Goal: Information Seeking & Learning: Learn about a topic

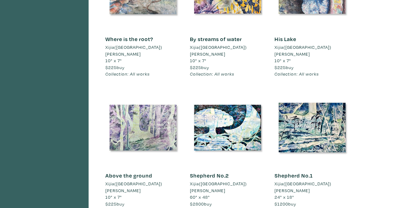
scroll to position [955, 0]
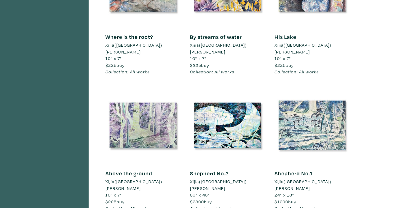
click at [310, 88] on div at bounding box center [311, 125] width 75 height 75
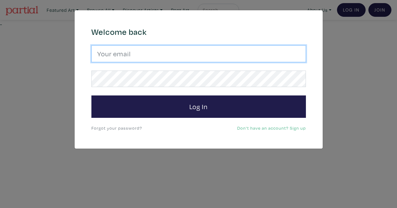
click at [236, 55] on input "email" at bounding box center [198, 53] width 214 height 17
click at [169, 56] on input "email" at bounding box center [198, 53] width 214 height 17
type input "[EMAIL_ADDRESS][DOMAIN_NAME]"
click at [91, 95] on button "Log In" at bounding box center [198, 106] width 214 height 22
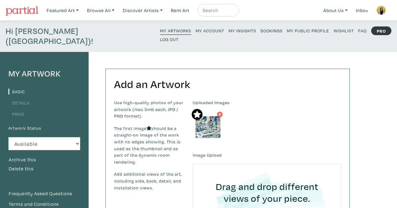
click at [228, 34] on link "My Insights" at bounding box center [242, 30] width 28 height 8
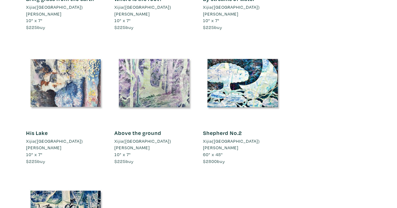
scroll to position [1356, 0]
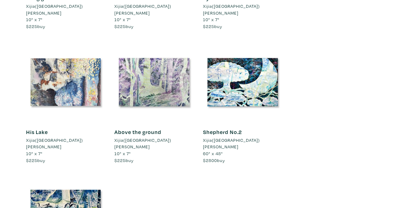
click at [227, 128] on link "Shepherd No.2" at bounding box center [222, 131] width 39 height 7
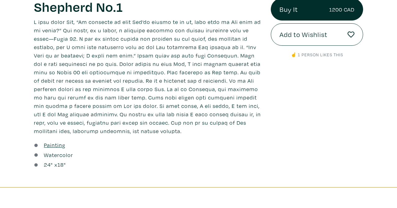
scroll to position [228, 0]
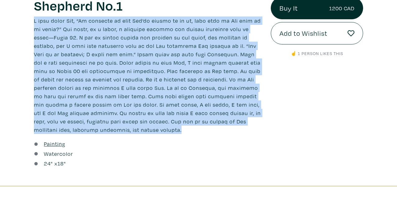
drag, startPoint x: 34, startPoint y: 20, endPoint x: 144, endPoint y: 127, distance: 153.9
click at [144, 127] on p at bounding box center [147, 74] width 227 height 117
copy p "I once asked God, “If painting is what You’ve called me to do, then what do You…"
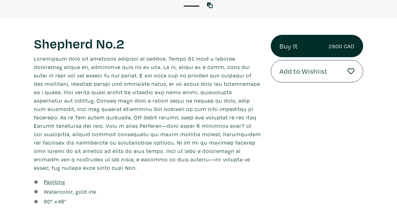
scroll to position [196, 0]
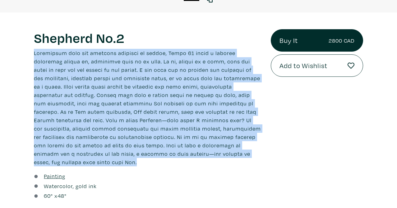
drag, startPoint x: 34, startPoint y: 53, endPoint x: 173, endPoint y: 158, distance: 173.8
click at [173, 158] on div "Shepherd No.2 Lorem ipsum dolor sit amet, consectetur adipiscing elit. Ut biben…" at bounding box center [147, 115] width 237 height 172
copy div "Confronted with the wondrous creation of nature, Psalm 23 stirs a surreal reson…"
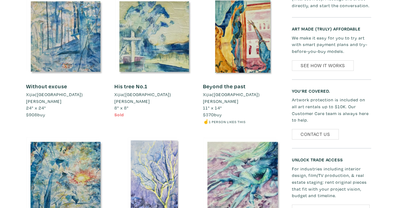
scroll to position [559, 0]
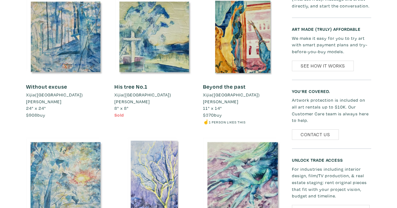
click at [66, 138] on div at bounding box center [65, 177] width 79 height 79
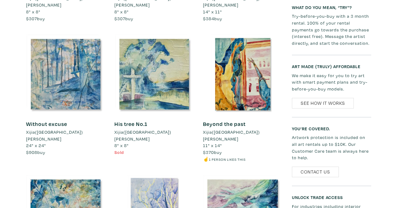
scroll to position [509, 0]
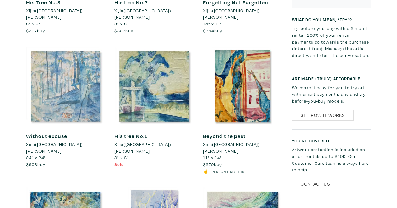
click at [75, 59] on div at bounding box center [65, 86] width 79 height 79
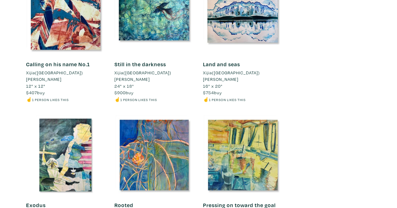
scroll to position [863, 0]
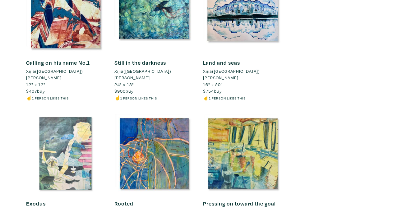
click at [60, 116] on div at bounding box center [65, 153] width 79 height 79
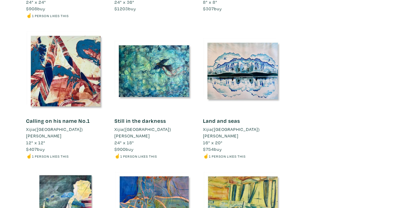
scroll to position [825, 0]
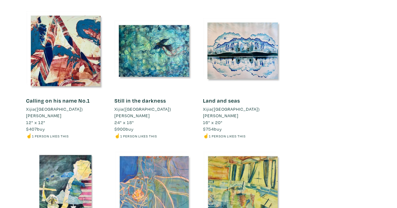
click at [153, 152] on div at bounding box center [153, 191] width 79 height 79
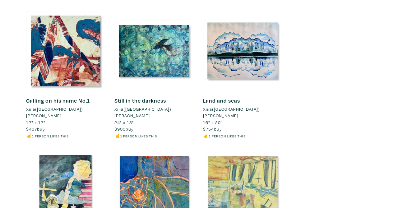
click at [236, 152] on div at bounding box center [242, 191] width 79 height 79
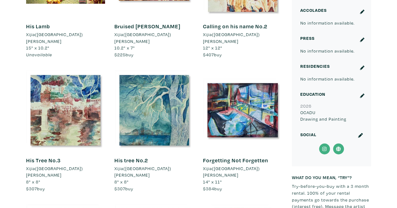
scroll to position [348, 0]
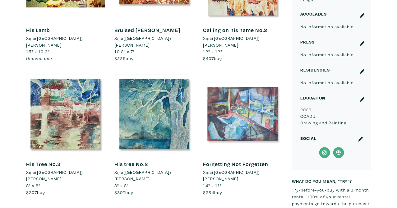
click at [238, 94] on div at bounding box center [242, 113] width 79 height 79
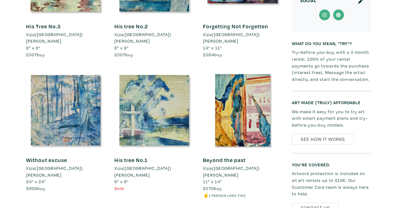
scroll to position [499, 0]
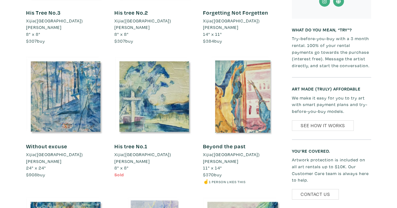
click at [243, 71] on div at bounding box center [242, 96] width 79 height 79
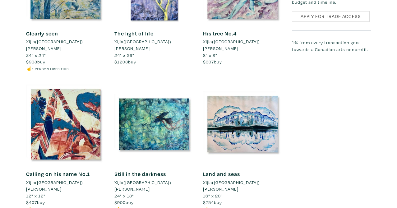
scroll to position [739, 0]
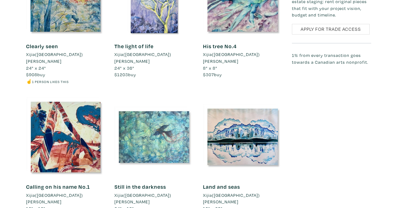
click at [158, 99] on div at bounding box center [153, 136] width 79 height 79
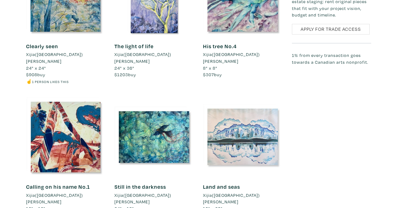
click at [219, 106] on div at bounding box center [242, 136] width 79 height 79
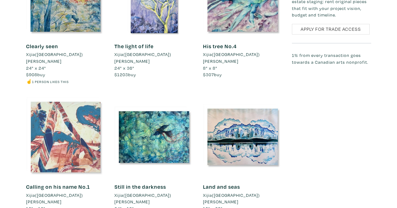
click at [74, 97] on div at bounding box center [65, 136] width 79 height 79
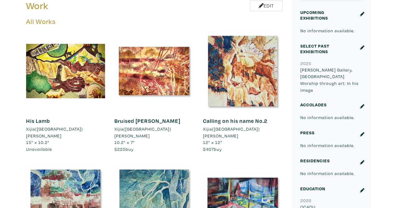
scroll to position [256, 0]
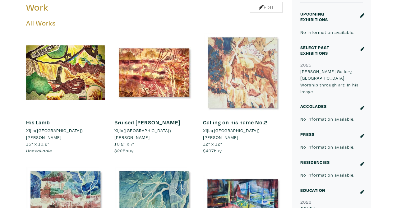
click at [248, 75] on div at bounding box center [242, 72] width 79 height 79
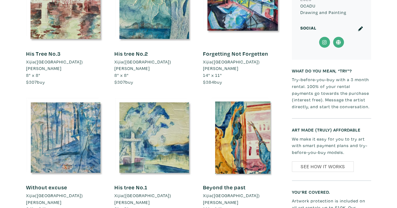
scroll to position [464, 0]
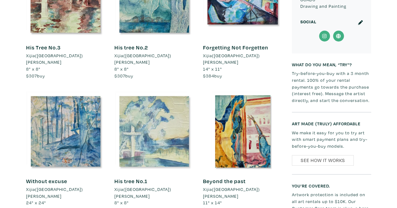
click at [152, 118] on div at bounding box center [153, 131] width 79 height 79
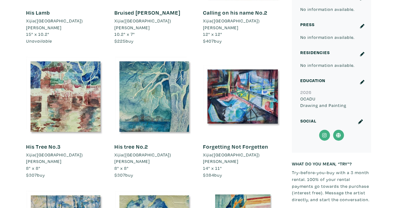
scroll to position [363, 0]
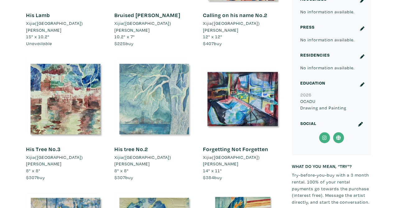
click at [150, 83] on div at bounding box center [153, 98] width 79 height 79
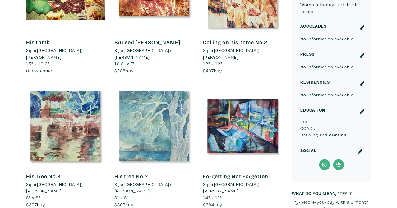
scroll to position [334, 0]
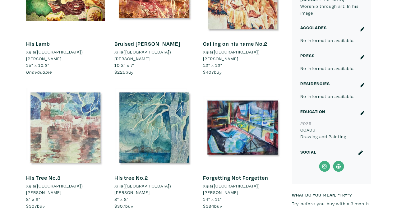
click at [65, 104] on div at bounding box center [65, 127] width 79 height 79
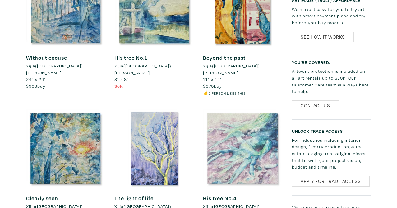
scroll to position [592, 0]
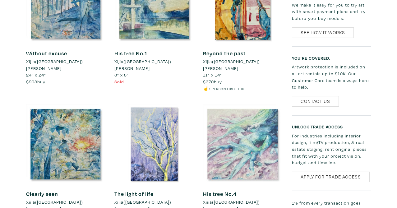
click at [225, 110] on div at bounding box center [242, 143] width 79 height 79
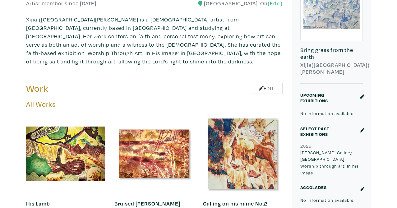
scroll to position [269, 0]
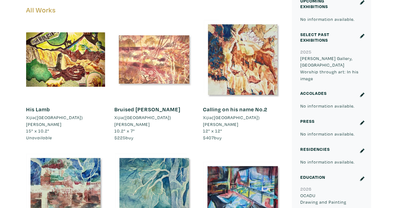
click at [156, 50] on div at bounding box center [153, 59] width 79 height 79
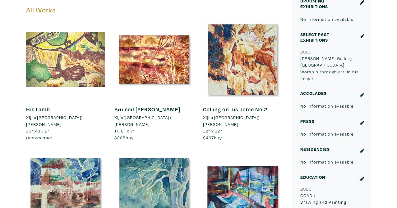
click at [87, 51] on div at bounding box center [65, 59] width 79 height 79
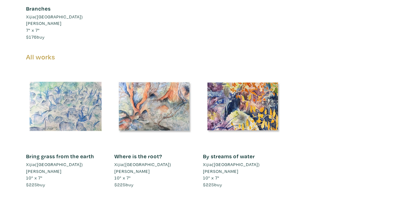
scroll to position [1219, 0]
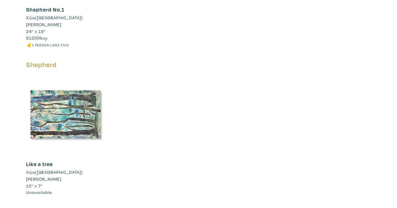
scroll to position [1614, 0]
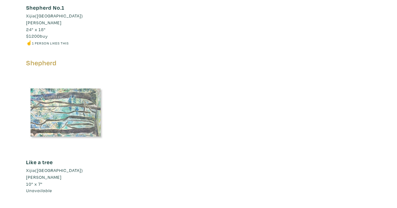
click at [87, 73] on div at bounding box center [65, 112] width 79 height 79
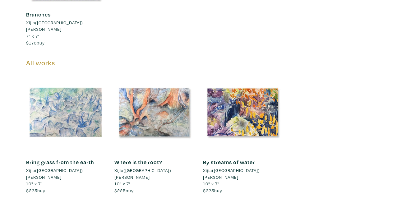
scroll to position [1188, 0]
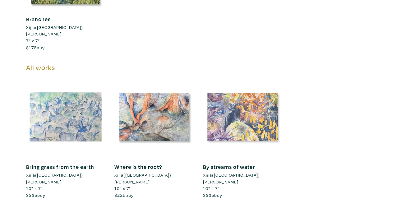
click at [227, 77] on div at bounding box center [242, 116] width 79 height 79
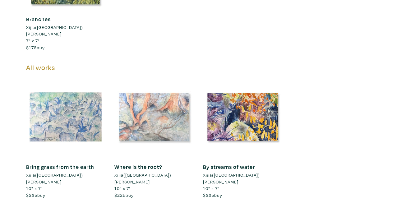
click at [150, 77] on div at bounding box center [153, 116] width 79 height 79
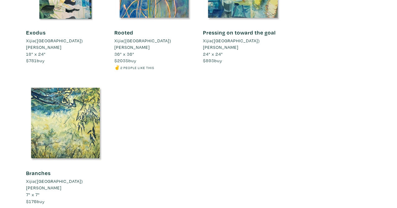
scroll to position [1016, 0]
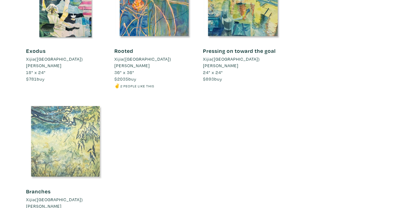
click at [26, 112] on div at bounding box center [65, 141] width 79 height 79
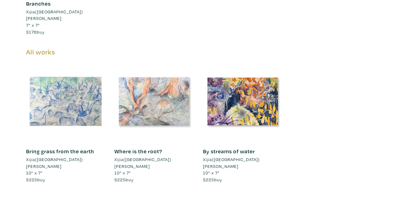
scroll to position [1200, 0]
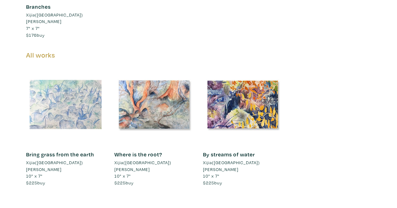
click at [87, 65] on div at bounding box center [65, 104] width 79 height 79
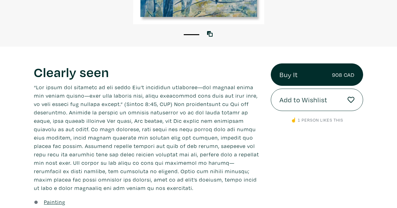
scroll to position [172, 0]
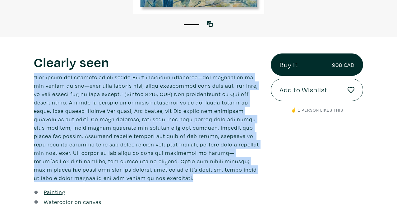
drag, startPoint x: 33, startPoint y: 75, endPoint x: 88, endPoint y: 175, distance: 114.8
click at [88, 175] on div "Clearly seen Lorem ipsum dolor sit amet, consectetur adipiscing elit. Ut bibend…" at bounding box center [147, 135] width 237 height 164
copy p "“For since the creation of the world God’s invisible qualities—his eternal powe…"
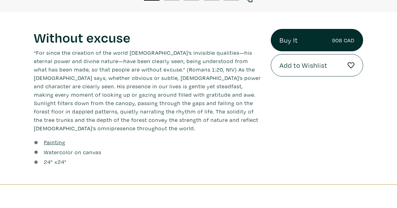
scroll to position [196, 0]
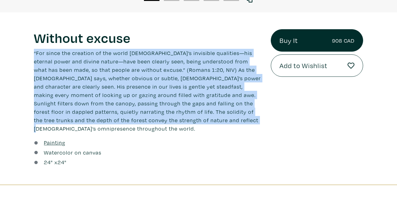
drag, startPoint x: 33, startPoint y: 52, endPoint x: 207, endPoint y: 118, distance: 185.8
click at [207, 118] on div "Without excuse Lorem ipsum dolor sit amet, consectetur adipiscing elit. Ut bibe…" at bounding box center [147, 98] width 237 height 138
copy p "“For since the creation of the world God’s invisible qualities—his eternal powe…"
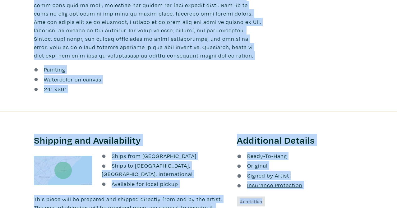
scroll to position [350, 0]
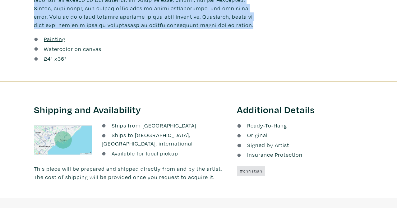
drag, startPoint x: 32, startPoint y: 90, endPoint x: 140, endPoint y: 27, distance: 124.3
copy p "“Jesus spoke to the people again, saying, ‘I am the light of the world. Whoever…"
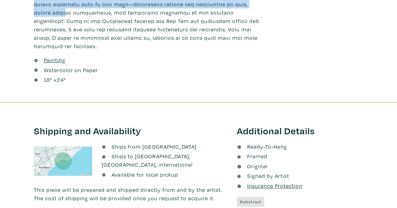
scroll to position [376, 0]
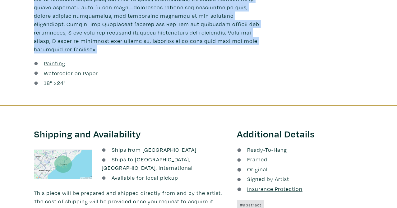
drag, startPoint x: 34, startPoint y: 38, endPoint x: 101, endPoint y: 43, distance: 66.9
copy p "“Be strong and courageous. Do not be afraid; do not be discouraged, for the Lor…"
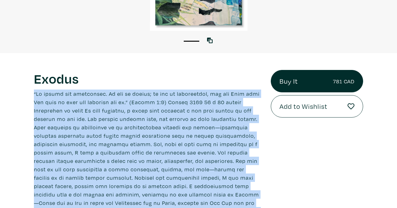
scroll to position [0, 0]
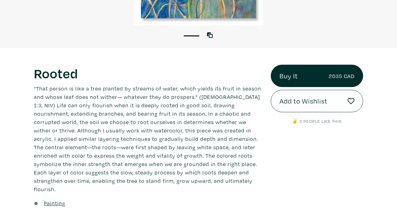
scroll to position [171, 0]
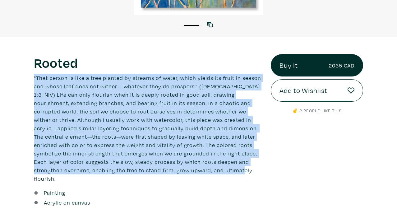
drag, startPoint x: 33, startPoint y: 76, endPoint x: 204, endPoint y: 169, distance: 194.8
click at [204, 169] on div "Rooted Lorem ipsum dolor sit amet, consectetur adipiscing elit. Ut bibendum tor…" at bounding box center [147, 136] width 237 height 164
copy p ""That person is like a tree planted by streams of water, which yields its fruit…"
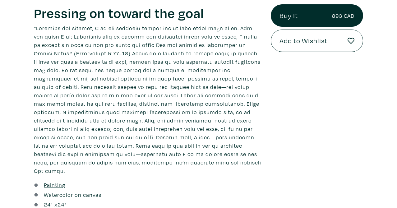
scroll to position [233, 0]
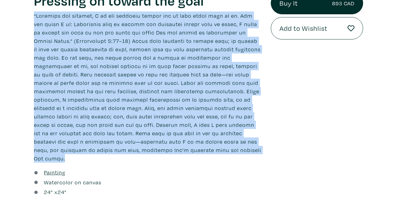
drag, startPoint x: 31, startPoint y: 13, endPoint x: 121, endPoint y: 157, distance: 169.2
click at [121, 157] on div "Pressing on toward the goal Lorem ipsum dolor sit amet, consectetur adipiscing …" at bounding box center [147, 95] width 237 height 206
copy div "“Brothers and sisters, I do not consider myself yet to have taken hold of it. B…"
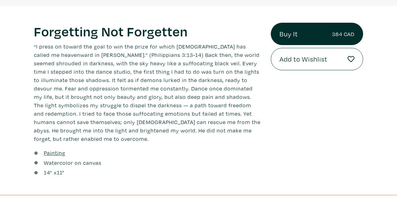
scroll to position [205, 0]
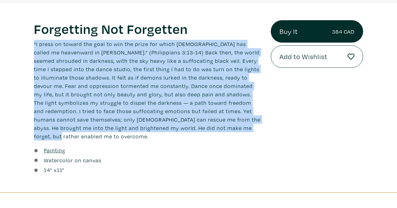
drag, startPoint x: 34, startPoint y: 44, endPoint x: 232, endPoint y: 125, distance: 213.9
click at [232, 125] on p "“I press on toward the goal to win the prize for which God has called me heaven…" at bounding box center [147, 90] width 227 height 101
copy p "“I press on toward the goal to win the prize for which God has called me heaven…"
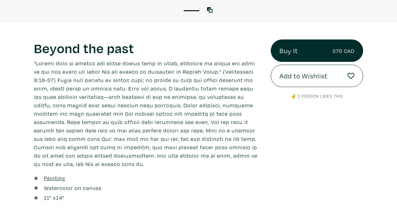
scroll to position [187, 0]
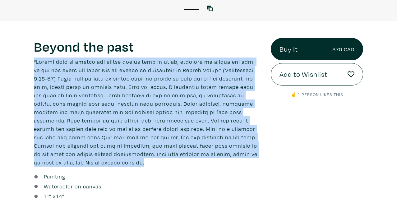
drag, startPoint x: 33, startPoint y: 61, endPoint x: 86, endPoint y: 159, distance: 111.9
click at [86, 159] on div "Beyond the past Lorem ipsum dolor sit amet, consectetur adipiscing elit. Ut bib…" at bounding box center [147, 120] width 237 height 164
copy p "“Forget what is behind and strain toward what is ahead, pressing on toward the …"
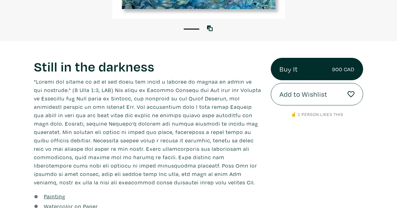
scroll to position [172, 0]
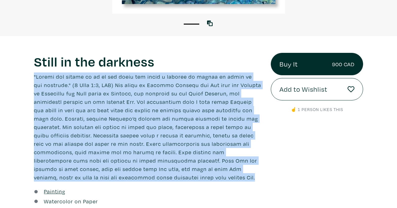
drag, startPoint x: 33, startPoint y: 75, endPoint x: 188, endPoint y: 186, distance: 191.0
click at [188, 186] on div "Still in the darkness Lorem ipsum dolor sit amet, consectetur adipiscing elit. …" at bounding box center [147, 135] width 237 height 164
copy div ""Anyone who claims to be in the light but hates a brother or sister is still in…"
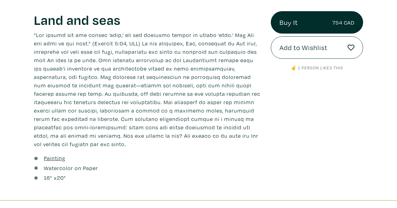
scroll to position [229, 0]
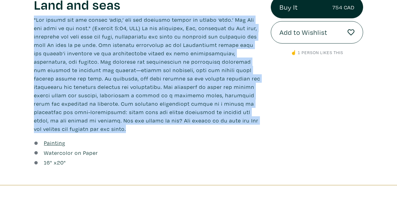
drag, startPoint x: 32, startPoint y: 19, endPoint x: 258, endPoint y: 121, distance: 248.3
click at [258, 121] on div "Land and seas Lorem ipsum dolor sit amet, consectetur adipiscing elit. Ut biben…" at bounding box center [147, 82] width 237 height 172
copy p ""God called the dry ground ‘land,’ and the gathered waters he called ‘seas.’ An…"
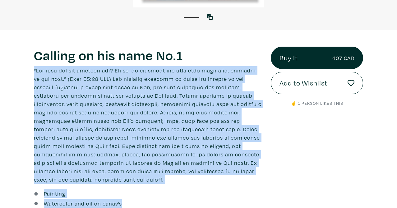
scroll to position [181, 0]
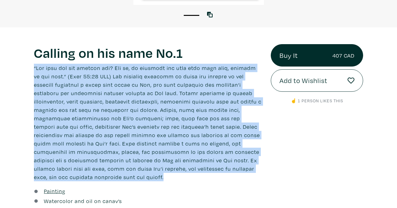
drag, startPoint x: 33, startPoint y: 113, endPoint x: 123, endPoint y: 184, distance: 114.5
click at [123, 184] on div "Calling on his name No.1 Lorem ipsum dolor sit amet, consectetur adipiscing eli…" at bounding box center [147, 130] width 237 height 172
copy div "“Now what are you waiting for? Get up, be baptized and wash your sins away, cal…"
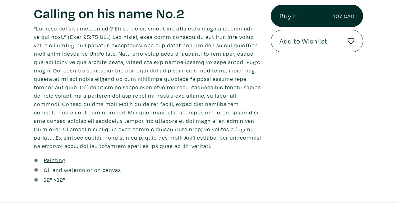
scroll to position [225, 0]
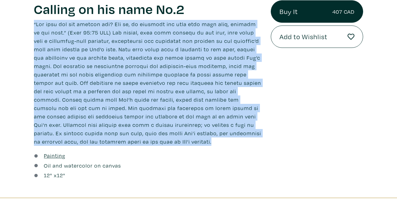
drag, startPoint x: 32, startPoint y: 22, endPoint x: 129, endPoint y: 140, distance: 152.9
click at [129, 140] on div "Calling on his name No.2 Lorem ipsum dolor sit amet, consectetur adipiscing eli…" at bounding box center [147, 90] width 237 height 180
copy p "“Now what are you waiting for? Get up, be baptized and wash your sins away, cal…"
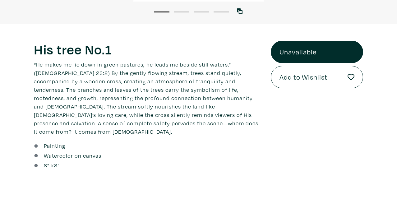
scroll to position [185, 0]
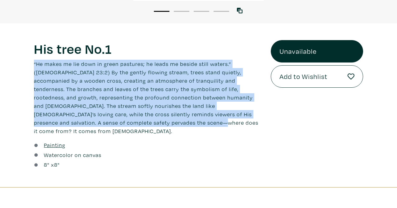
drag, startPoint x: 32, startPoint y: 63, endPoint x: 95, endPoint y: 120, distance: 84.8
click at [95, 120] on div "His tree No.1 Lorem ipsum dolor sit amet, consectetur adipiscing elit. Ut biben…" at bounding box center [147, 105] width 237 height 130
copy p "“He makes me lie down in green pastures; he leads me beside still waters.” ([DE…"
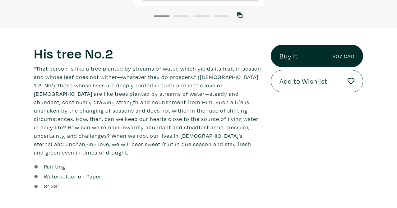
scroll to position [183, 0]
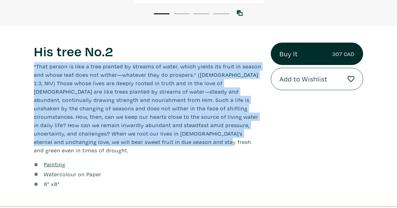
drag, startPoint x: 34, startPoint y: 65, endPoint x: 150, endPoint y: 141, distance: 138.9
click at [150, 141] on p "“That person is like a tree planted by streams of water, which yields its fruit…" at bounding box center [147, 108] width 227 height 92
copy p "“That person is like a tree planted by streams of water, which yields its fruit…"
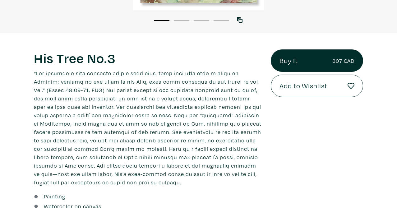
scroll to position [190, 0]
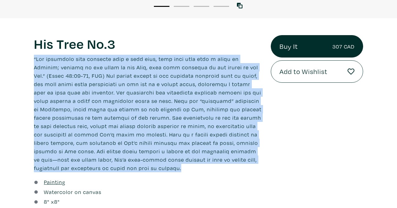
drag, startPoint x: 33, startPoint y: 58, endPoint x: 97, endPoint y: 166, distance: 125.2
click at [97, 166] on div "His Tree No.3 Lorem ipsum dolor sit amet, consectetur adipiscing elit. Ut biben…" at bounding box center [147, 121] width 237 height 172
copy p "“Lor ipsumdolo sita consecte adip e sedd eius, temp inci utla etdo m aliqu en A…"
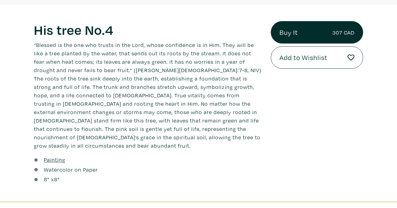
scroll to position [207, 0]
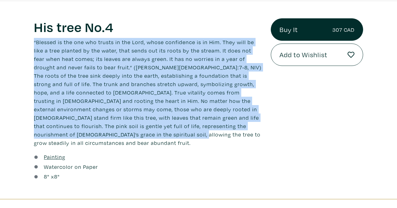
drag, startPoint x: 33, startPoint y: 40, endPoint x: 91, endPoint y: 138, distance: 114.2
click at [91, 138] on div "His tree No.4 Lorem ipsum dolor sit amet, consectetur adipiscing elit. Ut biben…" at bounding box center [147, 100] width 237 height 164
copy p "“Blessed is the one who trusts in the Lord, whose confidence is in Him. They wi…"
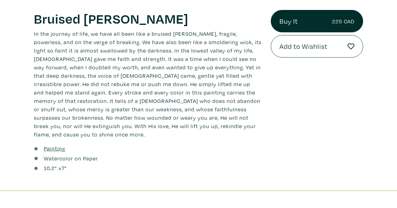
scroll to position [222, 0]
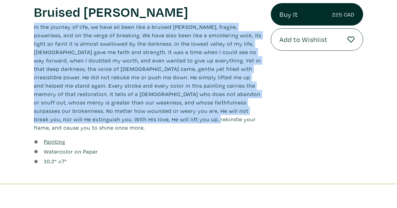
drag, startPoint x: 34, startPoint y: 26, endPoint x: 128, endPoint y: 117, distance: 130.9
click at [128, 117] on div "Bruised Reed Lorem ipsum dolor sit amet, consectetur adipiscing elit. Ut bibend…" at bounding box center [147, 85] width 237 height 164
copy p "In the journey of life, we have all been like a bruised reed, fragile, powerles…"
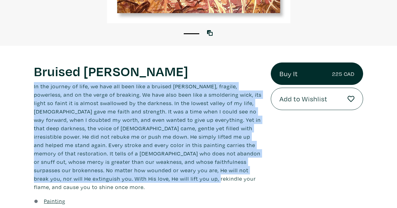
scroll to position [161, 0]
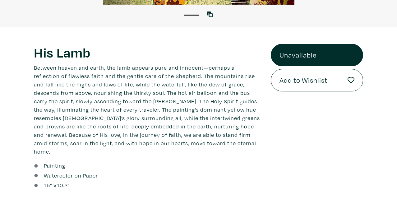
scroll to position [188, 0]
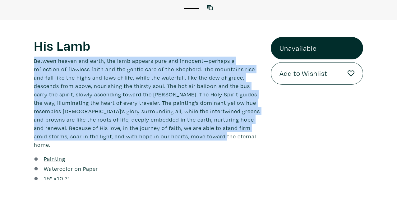
drag, startPoint x: 33, startPoint y: 61, endPoint x: 155, endPoint y: 138, distance: 144.5
click at [155, 138] on div "His Lamb Lorem ipsum dolor sit amet, consectetur adipiscing elit. Ut bibendum t…" at bounding box center [147, 110] width 237 height 147
copy p "Between heaven and earth, the lamb appears pure and innocent—perhaps a reflecti…"
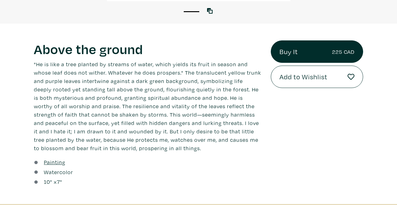
scroll to position [185, 0]
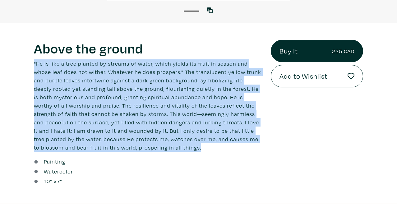
drag, startPoint x: 32, startPoint y: 61, endPoint x: 166, endPoint y: 149, distance: 159.9
click at [166, 149] on div "Above the ground Lorem ipsum dolor sit amet, consectetur adipiscing elit. Ut bi…" at bounding box center [147, 113] width 237 height 147
copy p ""He is like a tree planted by streams of water, which yields its fruit in seaso…"
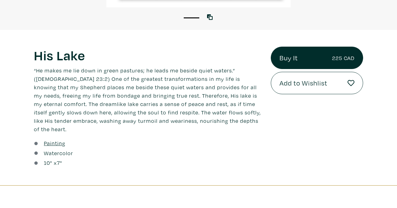
scroll to position [172, 0]
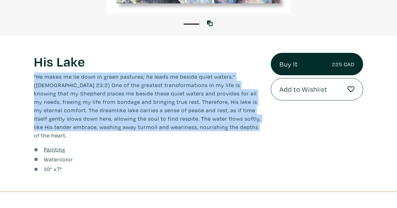
drag, startPoint x: 33, startPoint y: 74, endPoint x: 234, endPoint y: 130, distance: 208.6
click at [234, 130] on div "His Lake Lorem ipsum dolor sit amet, consectetur adipiscing elit. Ut bibendum t…" at bounding box center [147, 114] width 237 height 122
copy p "“He makes me lie down in green pastures; he leads me beside quiet waters.” (Psa…"
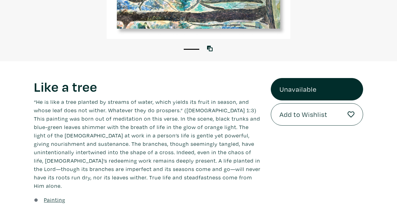
scroll to position [162, 0]
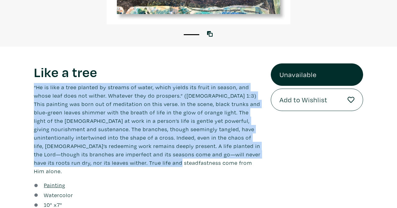
drag, startPoint x: 34, startPoint y: 84, endPoint x: 153, endPoint y: 164, distance: 143.5
click at [153, 164] on p "“He is like a tree planted by streams of water, which yields its fruit in seaso…" at bounding box center [147, 129] width 227 height 92
copy p "“He is like a tree planted by streams of water, which yields its fruit in seaso…"
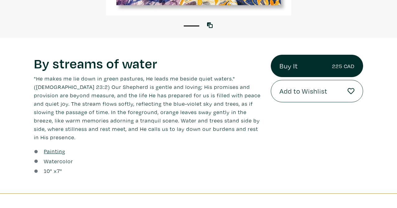
scroll to position [171, 0]
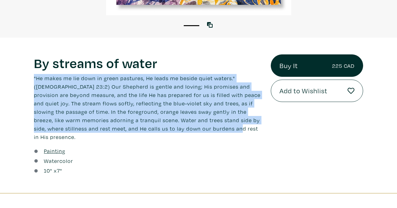
drag, startPoint x: 33, startPoint y: 76, endPoint x: 247, endPoint y: 125, distance: 220.1
click at [247, 125] on div "By streams of water Lorem ipsum dolor sit amet, consectetur adipiscing elit. Ut…" at bounding box center [147, 115] width 237 height 122
copy p ""He makes me lie down in green pastures, He leads me beside quiet waters." ([DE…"
click at [64, 102] on p ""He makes me lie down in green pastures, He leads me beside quiet waters." (Psa…" at bounding box center [147, 107] width 227 height 67
drag, startPoint x: 33, startPoint y: 77, endPoint x: 73, endPoint y: 134, distance: 69.0
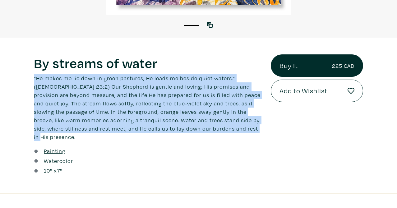
click at [73, 134] on div "By streams of water Lorem ipsum dolor sit amet, consectetur adipiscing elit. Ut…" at bounding box center [147, 115] width 237 height 122
copy p ""He makes me lie down in green pastures, He leads me beside quiet waters." (Psa…"
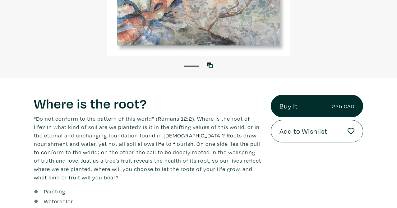
scroll to position [150, 0]
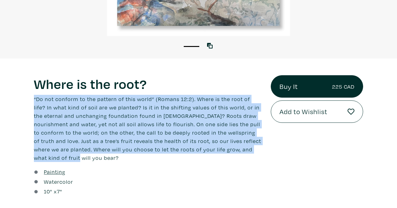
drag, startPoint x: 33, startPoint y: 98, endPoint x: 60, endPoint y: 156, distance: 63.7
click at [60, 156] on div "Where is the root? Lorem ipsum dolor sit amet, consectetur adipiscing elit. Ut …" at bounding box center [147, 136] width 237 height 122
copy p "“Do not conform to the pattern of this world” (Romans 12:2). Where is the root …"
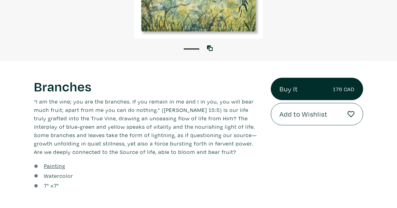
scroll to position [148, 0]
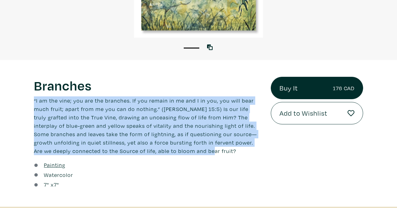
drag, startPoint x: 33, startPoint y: 99, endPoint x: 163, endPoint y: 148, distance: 139.3
click at [163, 148] on div "Branches Lorem ipsum dolor sit amet, consectetur adipiscing elit. Ut bibendum t…" at bounding box center [147, 133] width 237 height 113
copy p "“I am the vine; you are the branches. If you remain in me and I in you, you wil…"
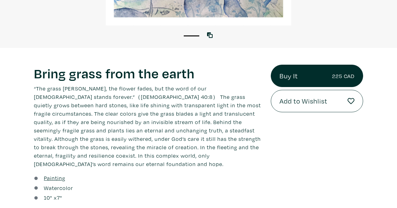
scroll to position [166, 0]
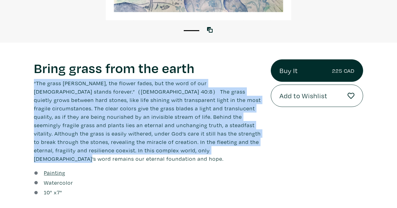
drag, startPoint x: 34, startPoint y: 81, endPoint x: 152, endPoint y: 147, distance: 135.4
click at [152, 147] on p "“The grass [PERSON_NAME], the flower fades, but the word of our [DEMOGRAPHIC_DA…" at bounding box center [147, 121] width 227 height 84
copy p "“The grass [PERSON_NAME], the flower fades, but the word of our [DEMOGRAPHIC_DA…"
